Goal: Transaction & Acquisition: Purchase product/service

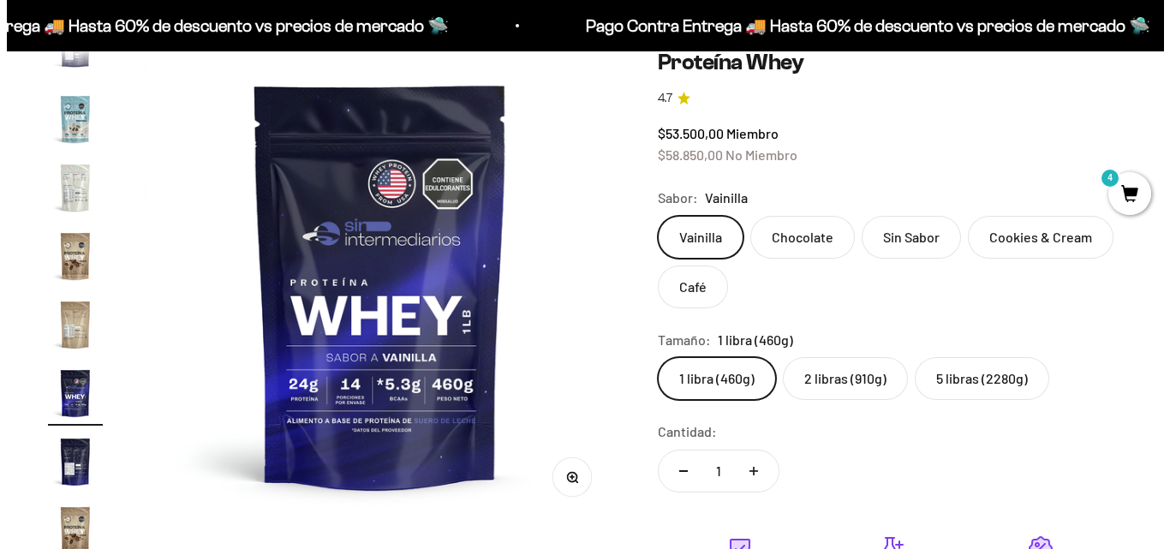
scroll to position [0, 8212]
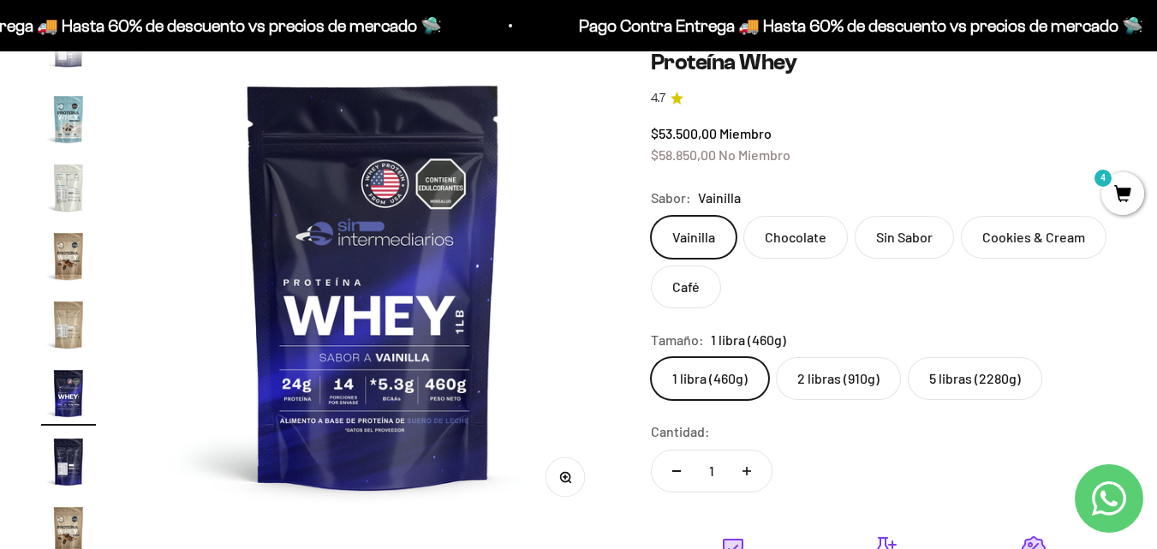
click at [1133, 214] on div "Zoom Ir al artículo 1 Ir al artículo 2 Ir al artículo 3 Ir al artículo 4 Ir al …" at bounding box center [578, 404] width 1157 height 792
click at [1127, 193] on span "4" at bounding box center [1123, 193] width 43 height 43
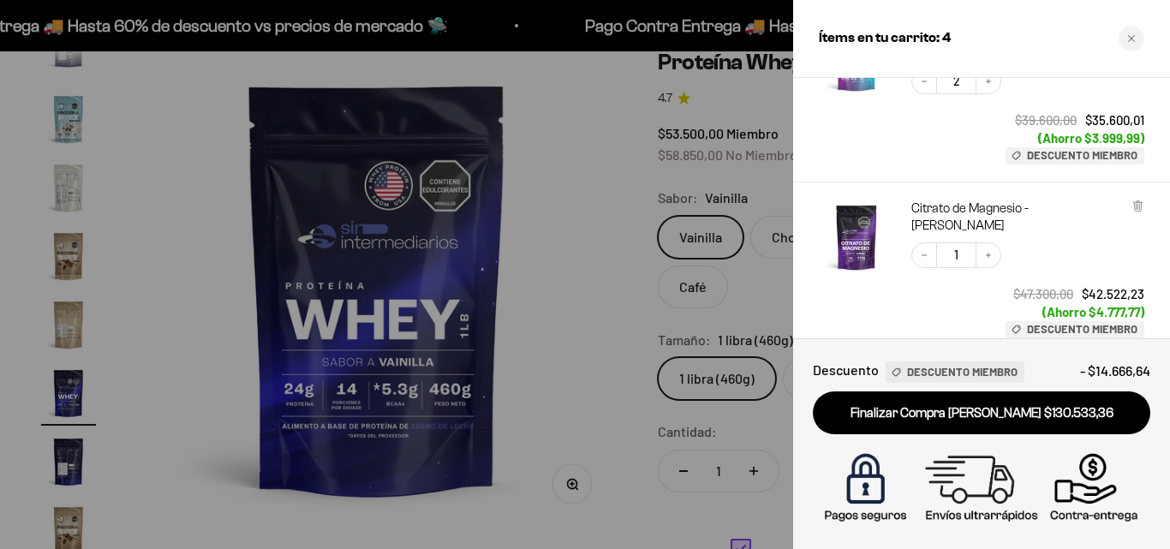
scroll to position [171, 0]
click at [985, 242] on button "Increase quantity" at bounding box center [989, 255] width 26 height 26
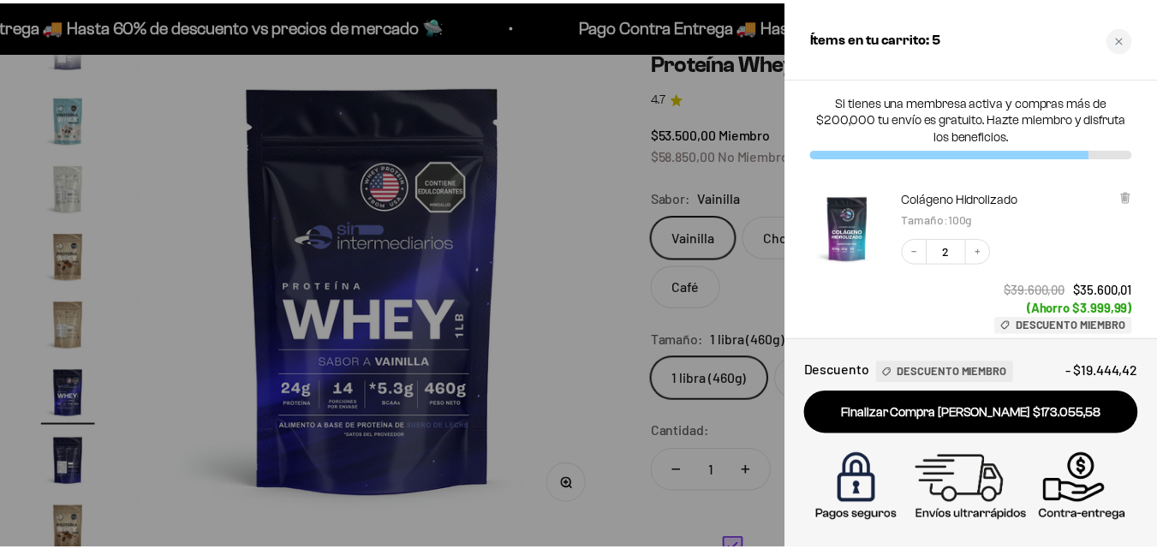
scroll to position [0, 0]
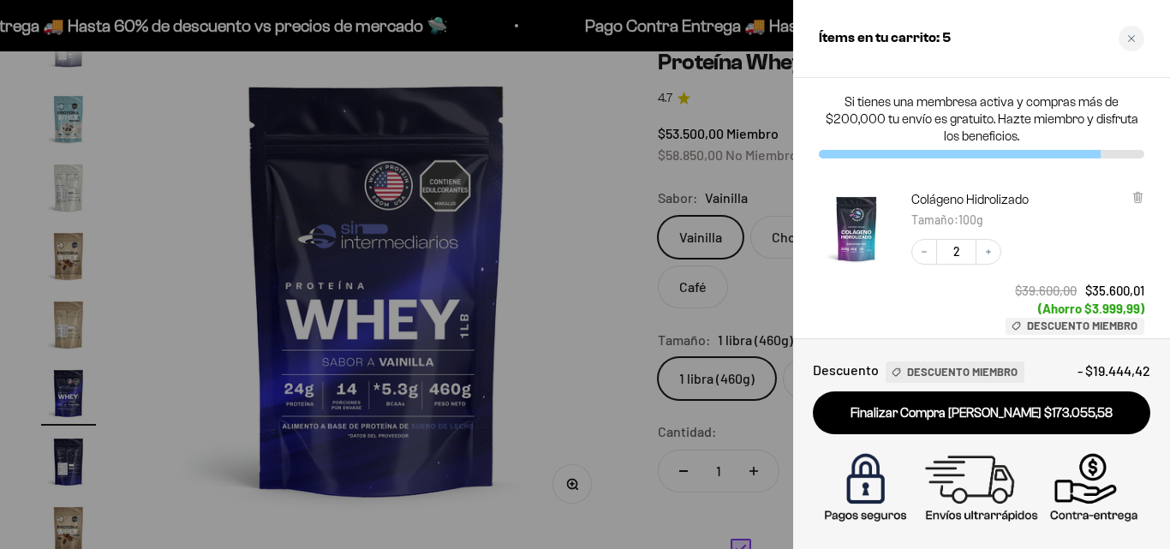
click at [582, 345] on div at bounding box center [585, 274] width 1170 height 549
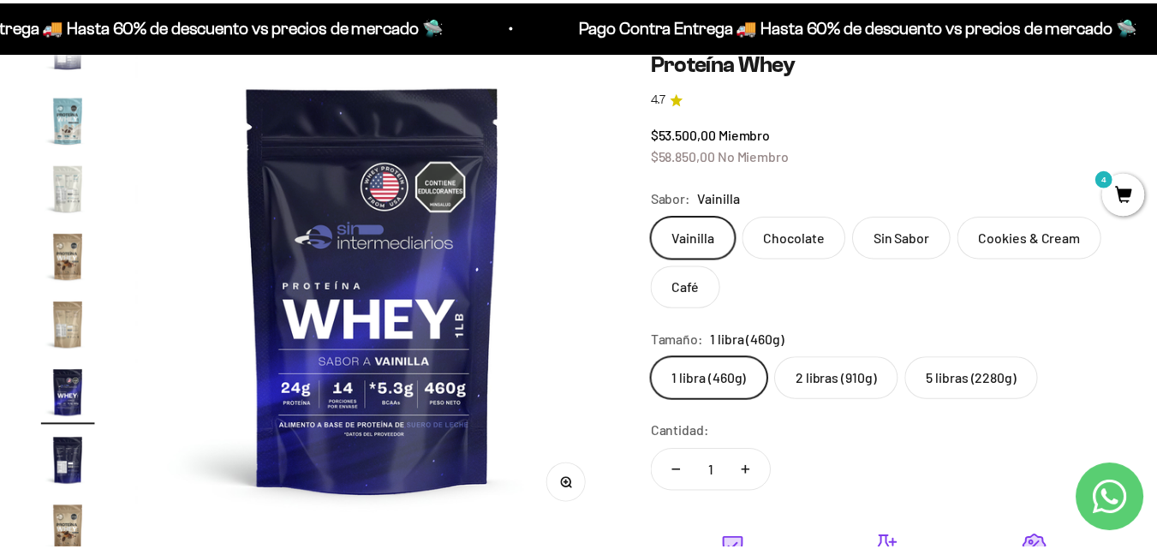
scroll to position [0, 8212]
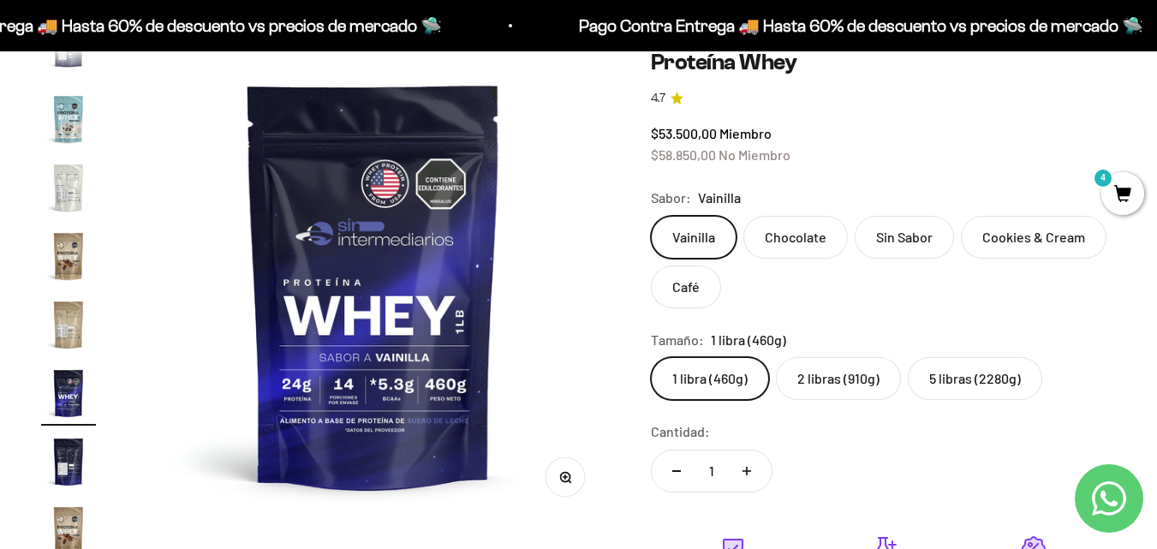
click at [1027, 243] on label "Cookies & Cream" at bounding box center [1034, 237] width 146 height 43
click at [651, 216] on input "Cookies & Cream" at bounding box center [650, 215] width 1 height 1
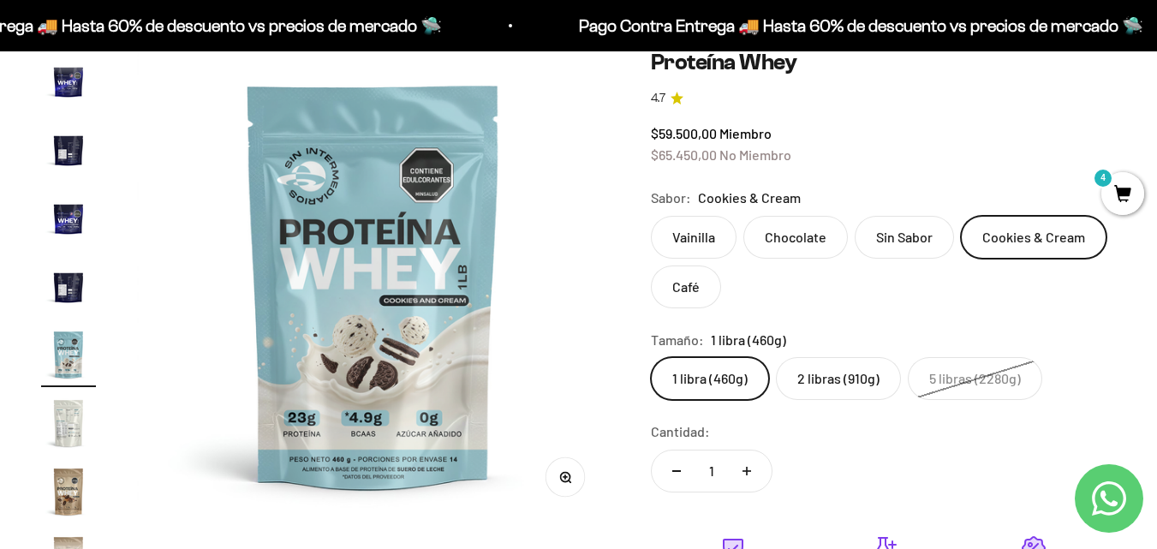
scroll to position [580, 0]
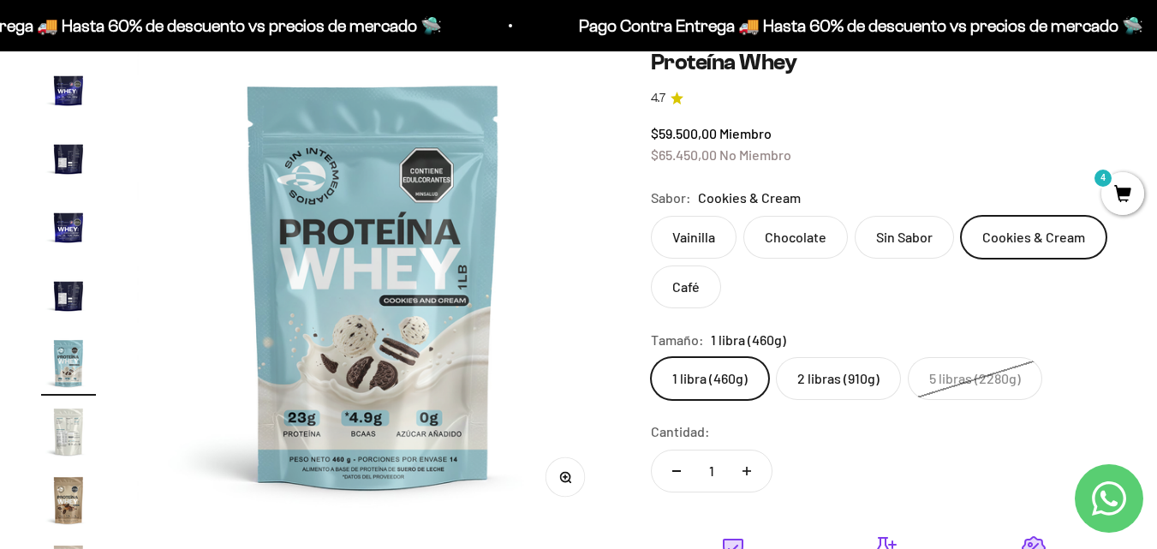
click at [829, 380] on label "2 libras (910g)" at bounding box center [838, 378] width 125 height 43
click at [651, 357] on input "2 libras (910g)" at bounding box center [650, 356] width 1 height 1
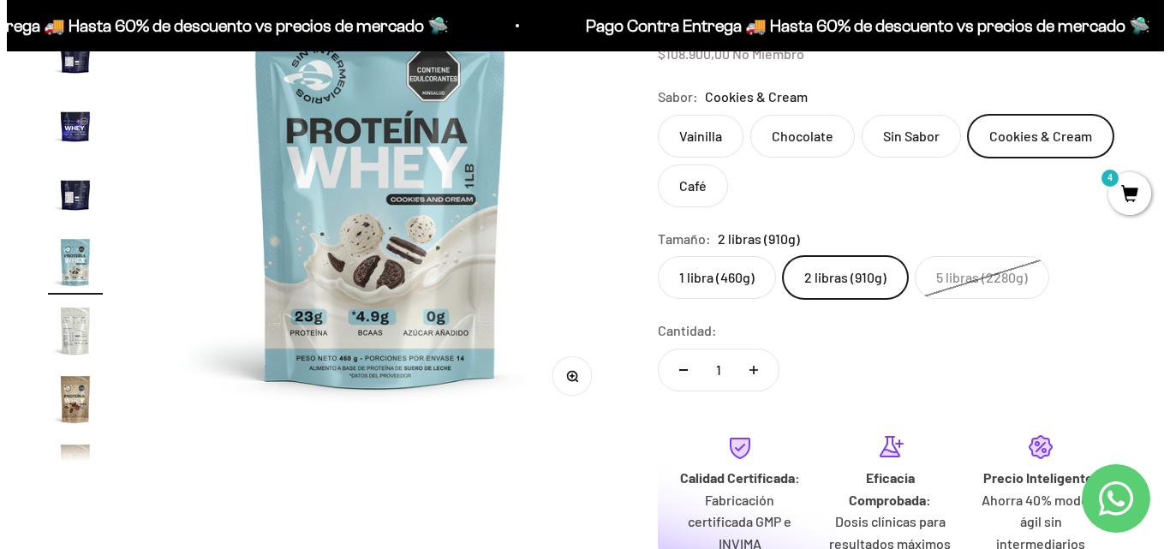
scroll to position [428, 0]
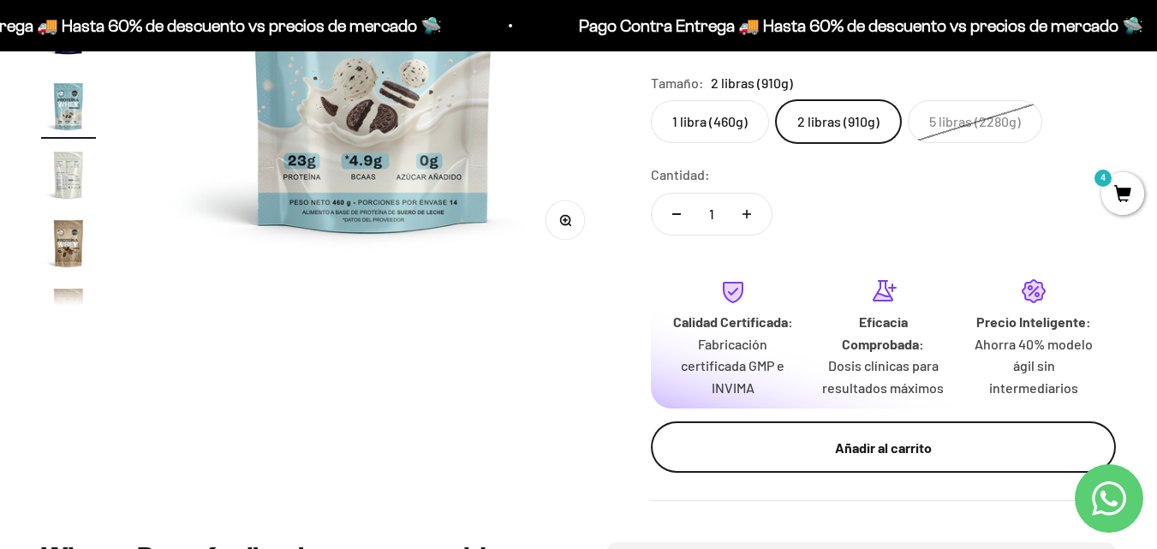
click at [885, 445] on div "Añadir al carrito" at bounding box center [883, 448] width 397 height 22
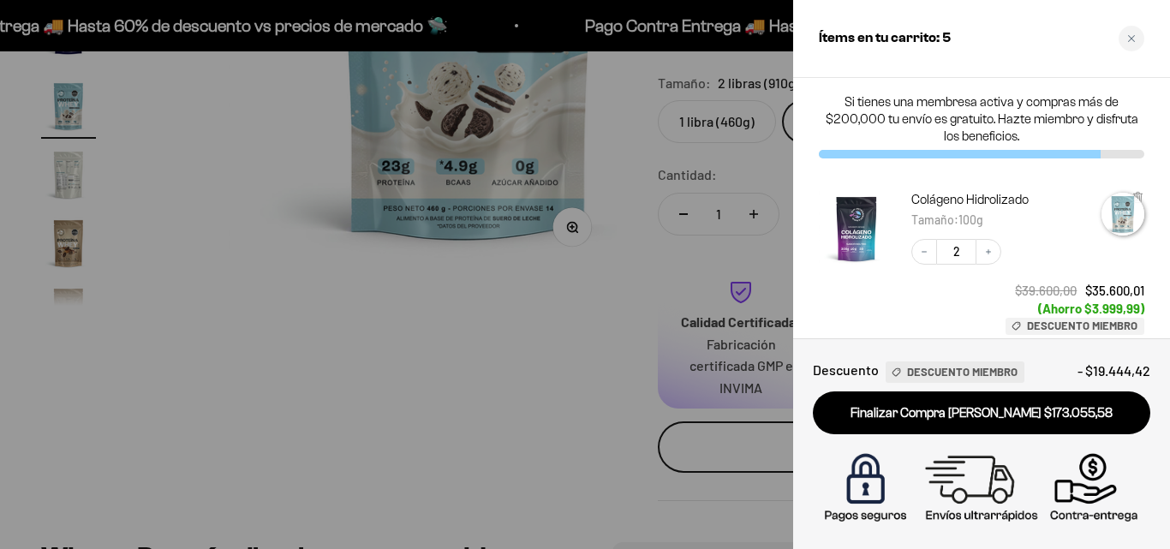
scroll to position [0, 6371]
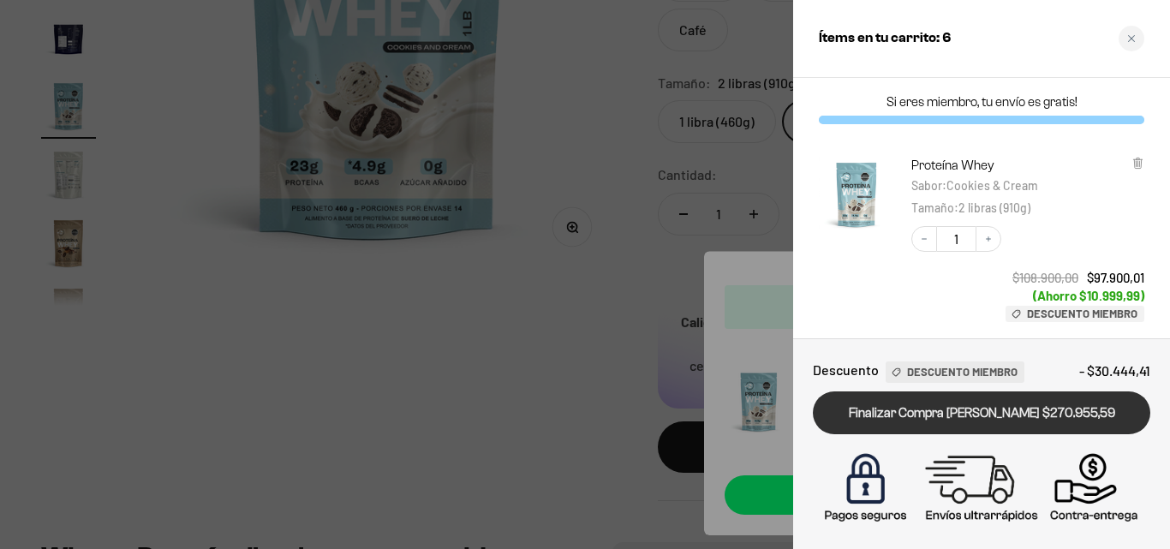
click at [976, 417] on link "Finalizar Compra [PERSON_NAME] $270.955,59" at bounding box center [982, 414] width 338 height 44
